Goal: Find specific page/section: Find specific page/section

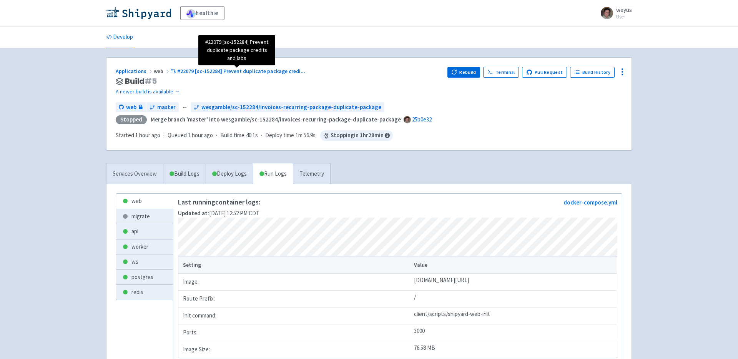
scroll to position [45, 0]
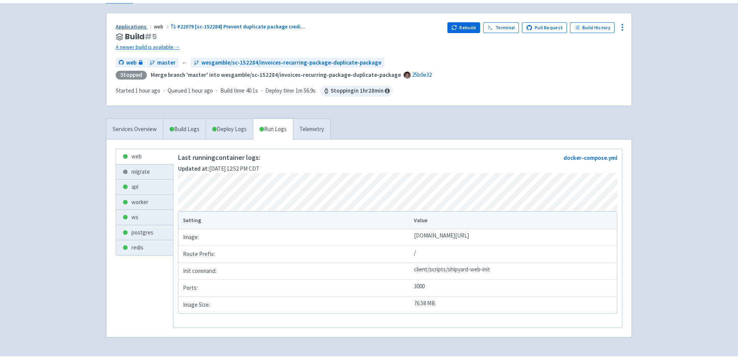
click at [138, 27] on link "Applications" at bounding box center [135, 26] width 38 height 7
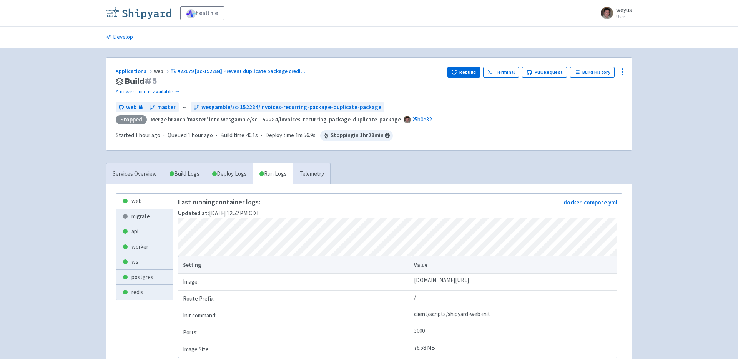
click at [153, 13] on img at bounding box center [138, 13] width 65 height 12
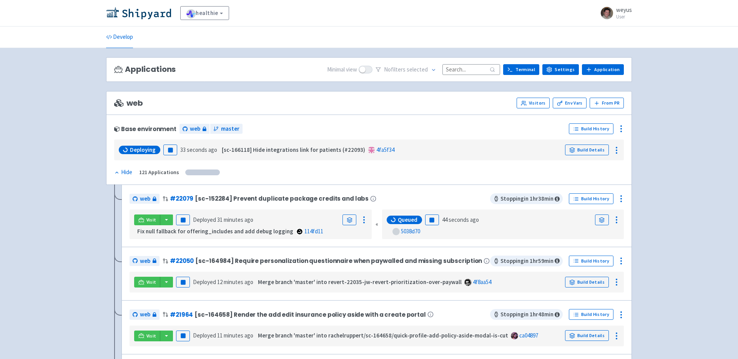
click at [470, 67] on input at bounding box center [471, 69] width 58 height 10
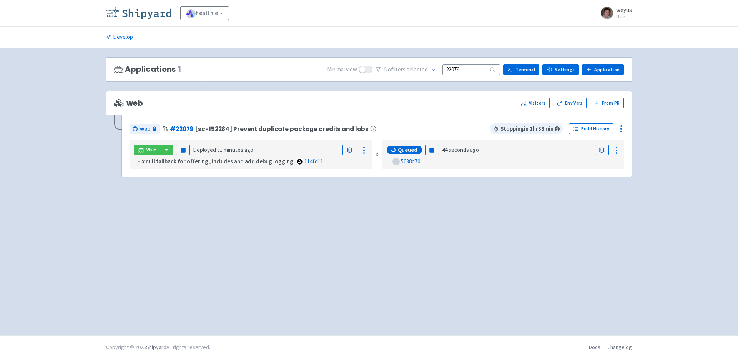
type input "22079"
click at [154, 13] on img at bounding box center [138, 13] width 65 height 12
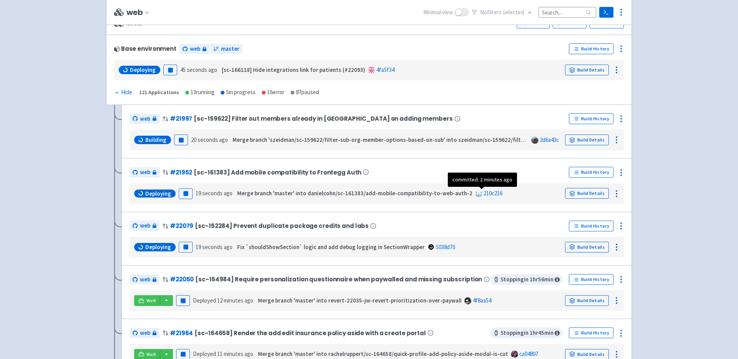
scroll to position [81, 0]
